Goal: Check status: Check status

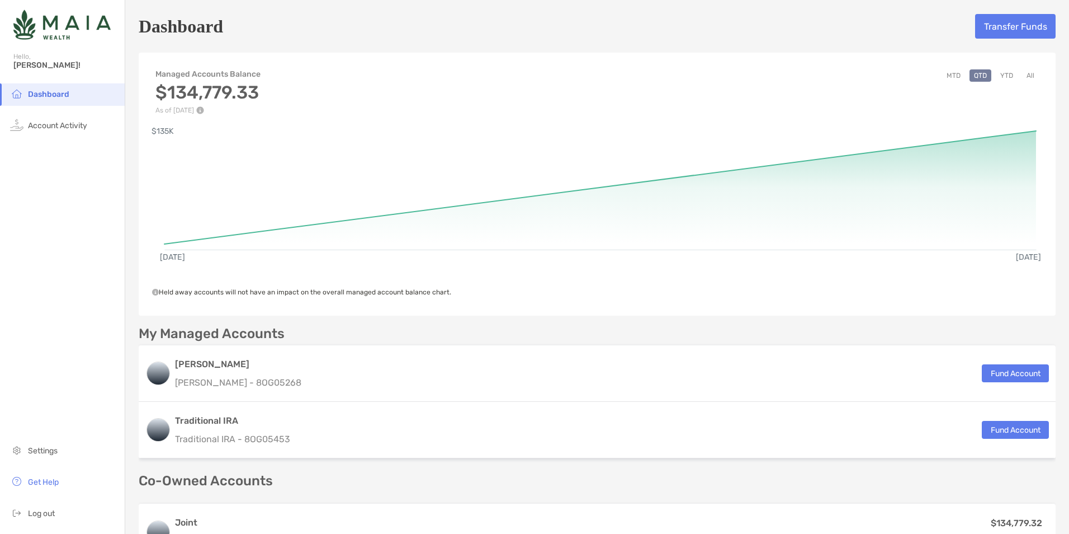
click at [57, 95] on span "Dashboard" at bounding box center [48, 94] width 41 height 10
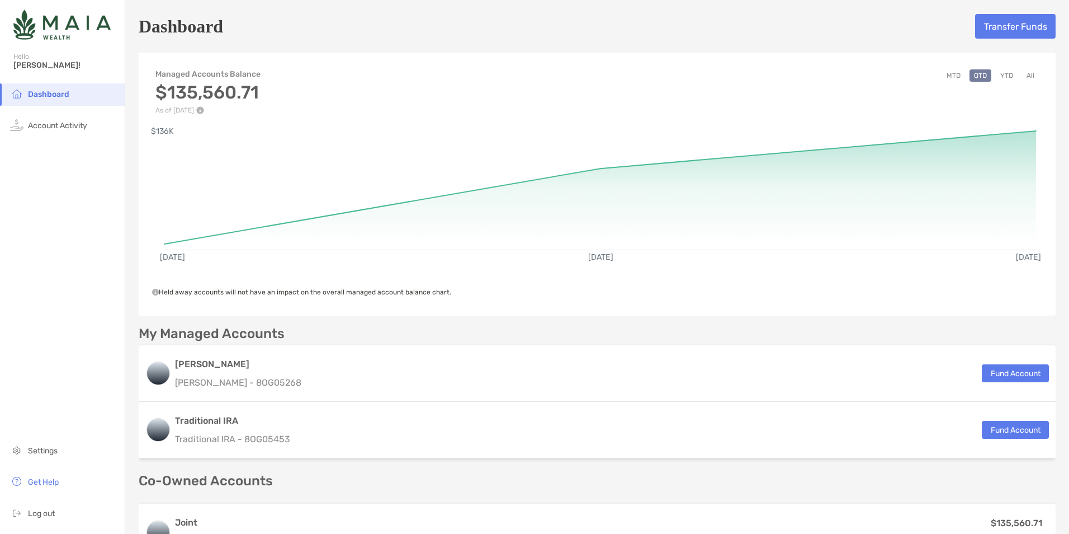
click at [950, 74] on button "MTD" at bounding box center [953, 75] width 23 height 12
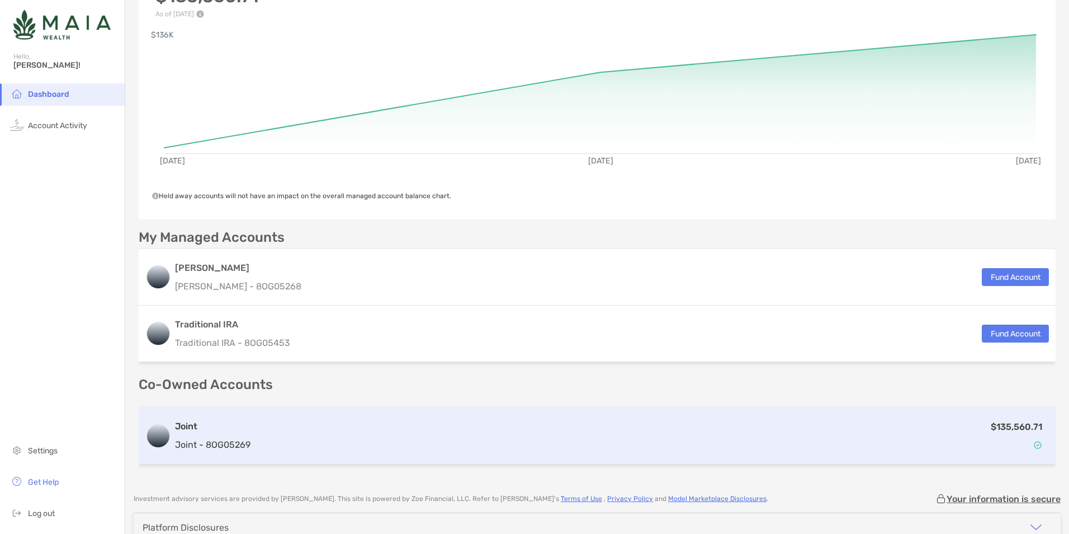
scroll to position [157, 0]
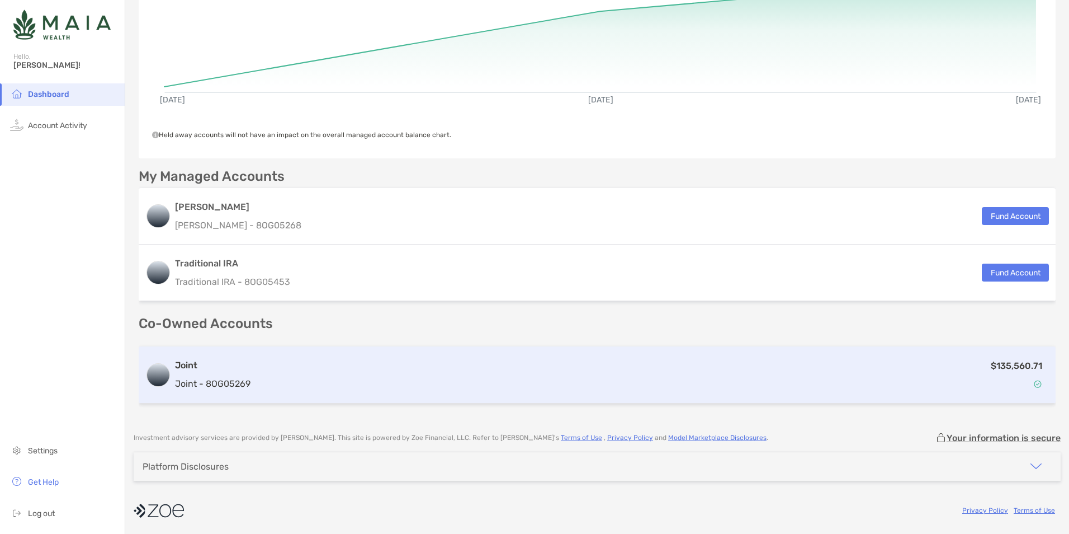
click at [498, 383] on div "$135,560.71" at bounding box center [652, 375] width 794 height 32
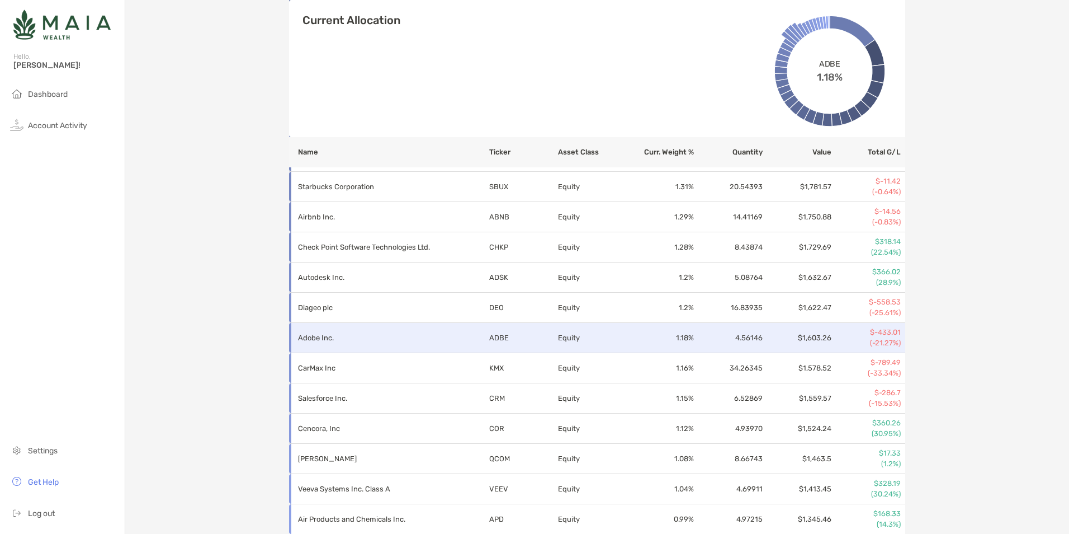
scroll to position [1133, 0]
